Goal: Task Accomplishment & Management: Use online tool/utility

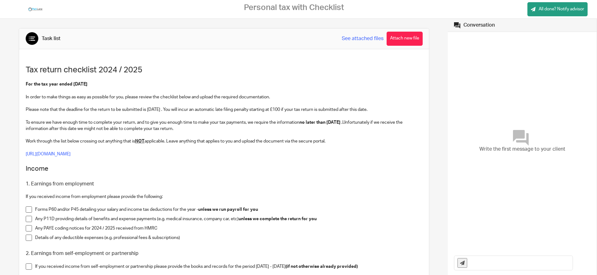
click at [359, 38] on link "See attached files" at bounding box center [363, 38] width 42 height 7
click at [358, 40] on link "See attached files" at bounding box center [363, 38] width 42 height 7
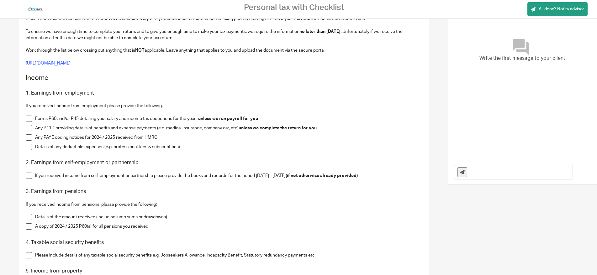
scroll to position [123, 0]
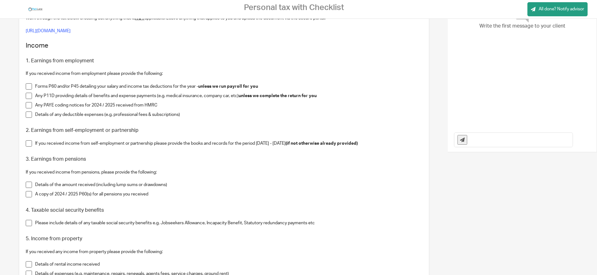
click at [29, 93] on span at bounding box center [29, 96] width 6 height 6
click at [29, 103] on span at bounding box center [29, 105] width 6 height 6
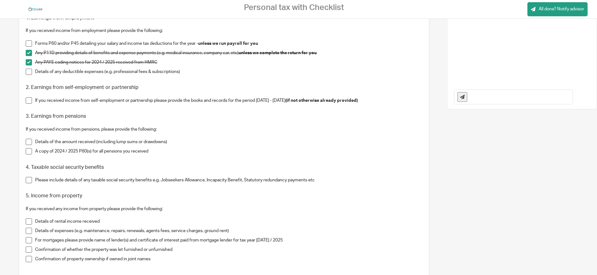
scroll to position [180, 0]
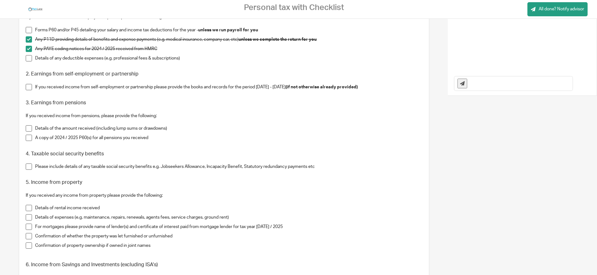
click at [28, 125] on span at bounding box center [29, 128] width 6 height 6
click at [28, 135] on span at bounding box center [29, 138] width 6 height 6
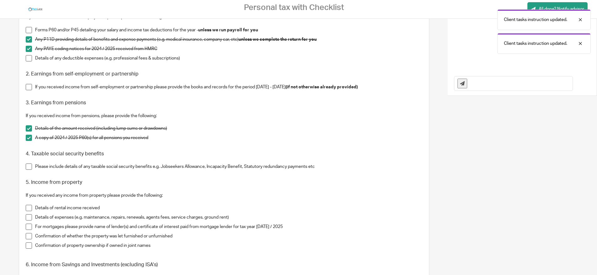
click at [29, 164] on span at bounding box center [29, 167] width 6 height 6
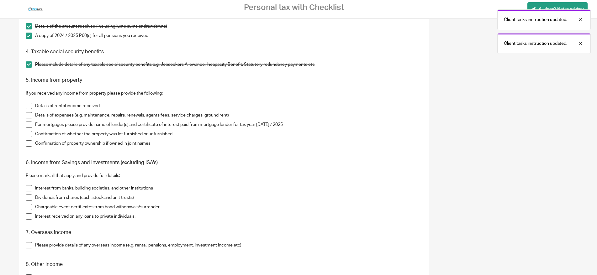
scroll to position [314, 0]
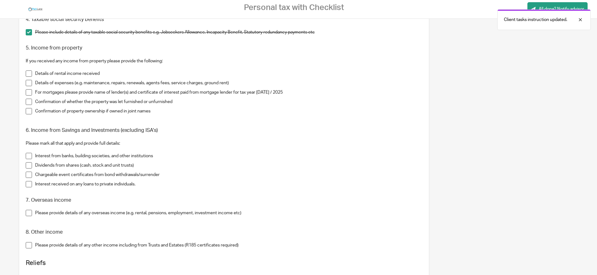
click at [29, 71] on span at bounding box center [29, 74] width 6 height 6
click at [29, 80] on span at bounding box center [29, 83] width 6 height 6
click at [28, 89] on span at bounding box center [29, 92] width 6 height 6
click at [29, 99] on span at bounding box center [29, 102] width 6 height 6
click at [29, 108] on span at bounding box center [29, 111] width 6 height 6
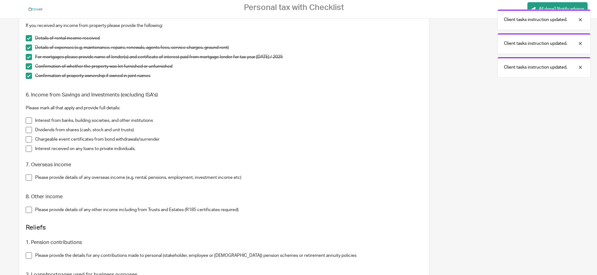
scroll to position [368, 0]
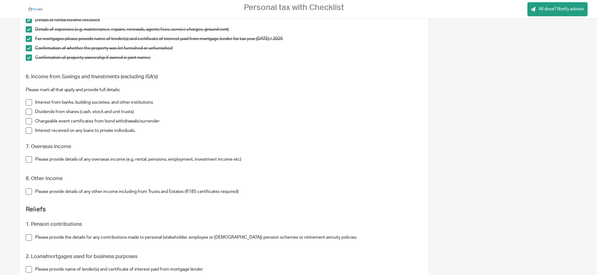
click at [29, 118] on span at bounding box center [29, 121] width 6 height 6
click at [29, 128] on span at bounding box center [29, 131] width 6 height 6
click at [28, 156] on span at bounding box center [29, 159] width 6 height 6
click at [28, 189] on span at bounding box center [29, 192] width 6 height 6
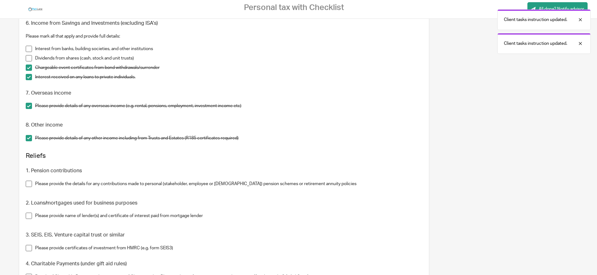
scroll to position [486, 0]
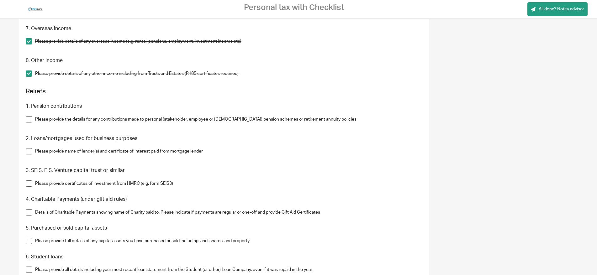
click at [29, 116] on span at bounding box center [29, 119] width 6 height 6
click at [29, 148] on span at bounding box center [29, 151] width 6 height 6
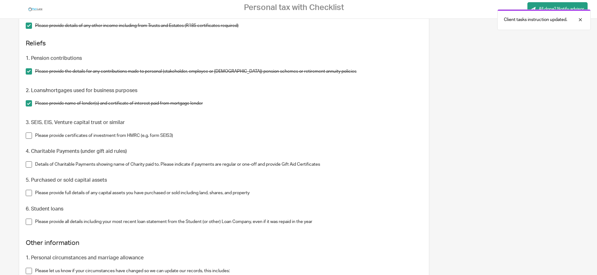
scroll to position [538, 0]
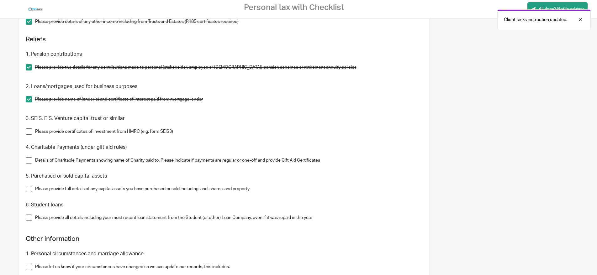
click at [29, 129] on span at bounding box center [29, 132] width 6 height 6
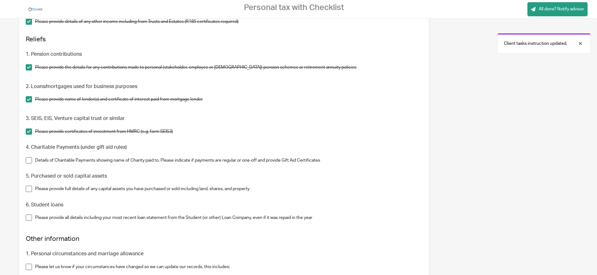
click at [29, 157] on span at bounding box center [29, 160] width 6 height 6
click at [29, 186] on span at bounding box center [29, 189] width 6 height 6
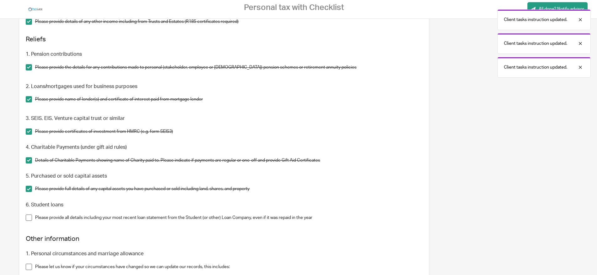
click at [26, 215] on span at bounding box center [29, 218] width 6 height 6
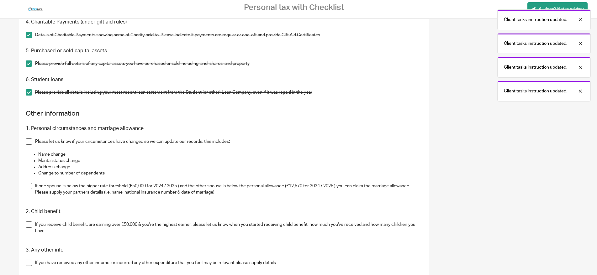
scroll to position [668, 0]
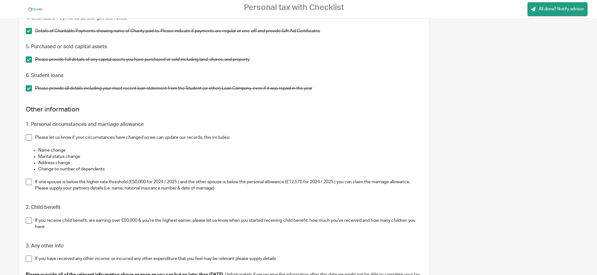
click at [30, 135] on span at bounding box center [29, 138] width 6 height 6
click at [30, 179] on span at bounding box center [29, 182] width 6 height 6
click at [29, 218] on span at bounding box center [29, 221] width 6 height 6
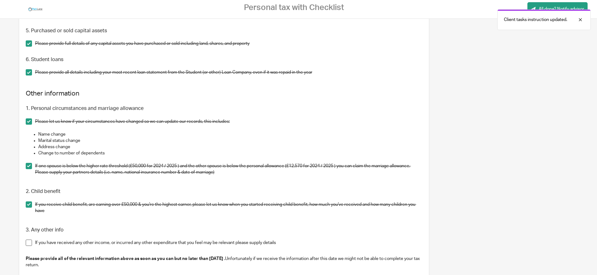
scroll to position [697, 0]
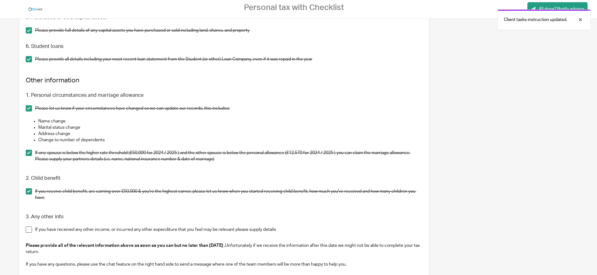
click at [29, 227] on span at bounding box center [29, 230] width 6 height 6
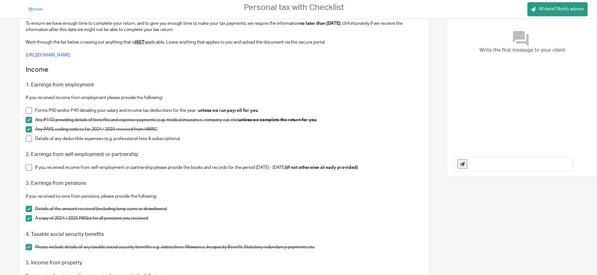
scroll to position [0, 0]
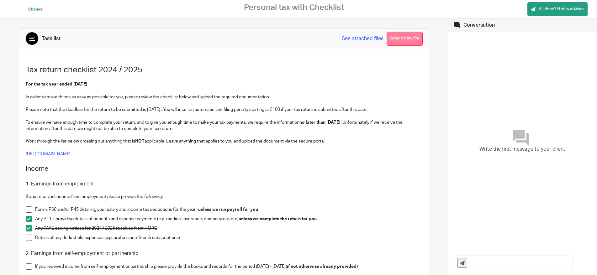
click at [397, 40] on button "Attach new file" at bounding box center [405, 39] width 36 height 14
click at [351, 36] on link "See attached files" at bounding box center [363, 38] width 42 height 7
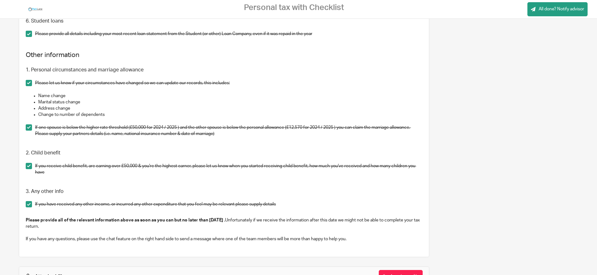
scroll to position [763, 0]
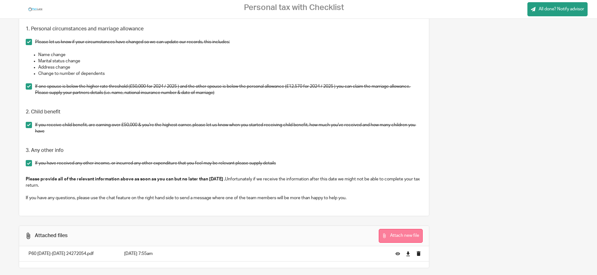
click at [390, 229] on button "Attach new file" at bounding box center [401, 236] width 44 height 14
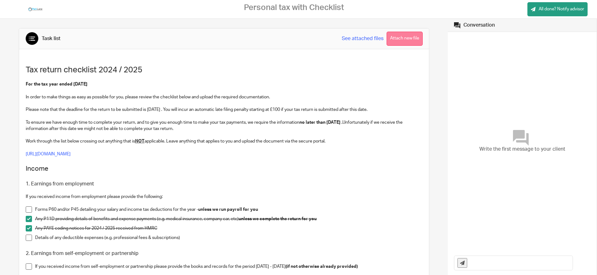
click at [401, 41] on button "Attach new file" at bounding box center [405, 39] width 36 height 14
click at [401, 37] on button "Attach new file" at bounding box center [405, 39] width 36 height 14
click at [402, 40] on button "Attach new file" at bounding box center [405, 39] width 36 height 14
click at [398, 38] on button "Attach new file" at bounding box center [405, 39] width 36 height 14
click at [400, 37] on button "Attach new file" at bounding box center [405, 39] width 36 height 14
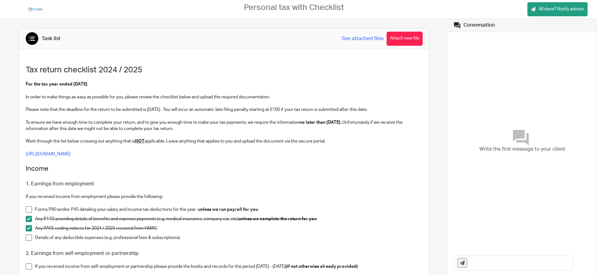
click at [395, 41] on button "Attach new file" at bounding box center [405, 39] width 36 height 14
click at [399, 38] on button "Attach new file" at bounding box center [405, 39] width 36 height 14
click at [402, 42] on button "Attach new file" at bounding box center [405, 39] width 36 height 14
click at [400, 40] on button "Attach new file" at bounding box center [405, 39] width 36 height 14
click at [405, 42] on button "Attach new file" at bounding box center [405, 39] width 36 height 14
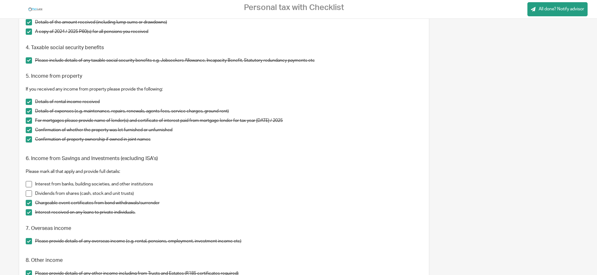
scroll to position [352, 0]
